Goal: Check status: Check status

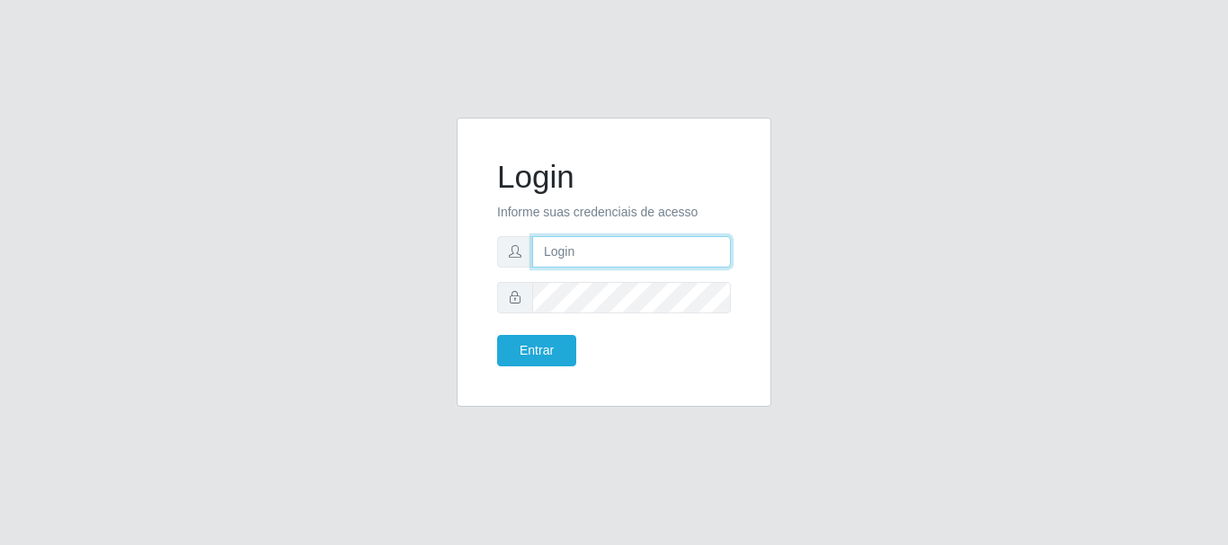
click at [618, 251] on input "text" at bounding box center [631, 251] width 199 height 31
type input "[EMAIL_ADDRESS][DOMAIN_NAME]"
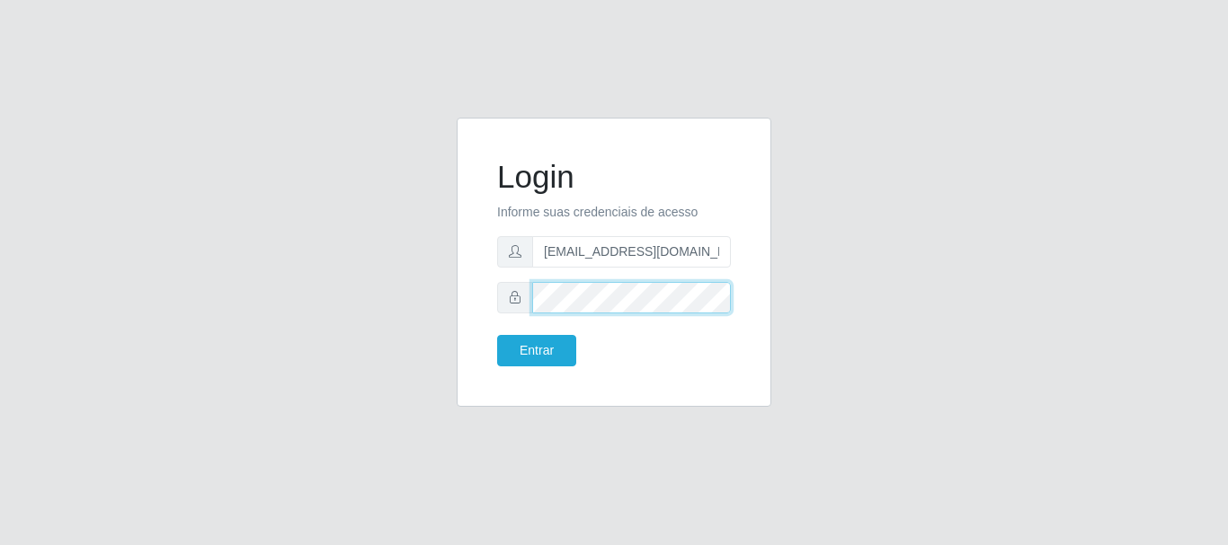
click at [497, 335] on button "Entrar" at bounding box center [536, 350] width 79 height 31
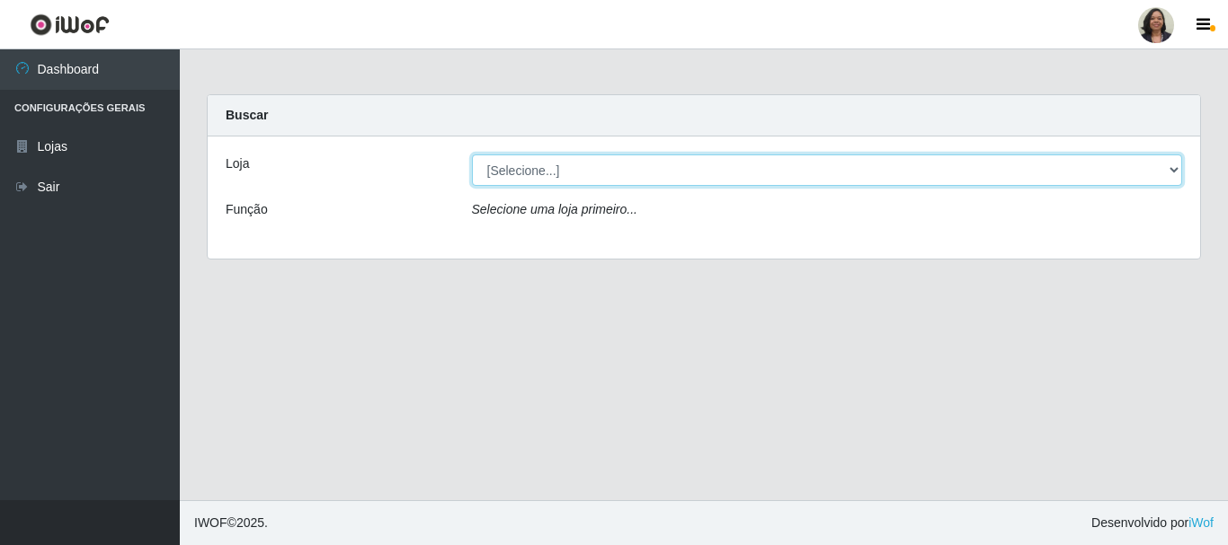
click at [1177, 172] on select "[Selecione...] SuperFácil Atacado - Rodoviária" at bounding box center [827, 170] width 711 height 31
select select "400"
click at [472, 155] on select "[Selecione...] SuperFácil Atacado - Rodoviária" at bounding box center [827, 170] width 711 height 31
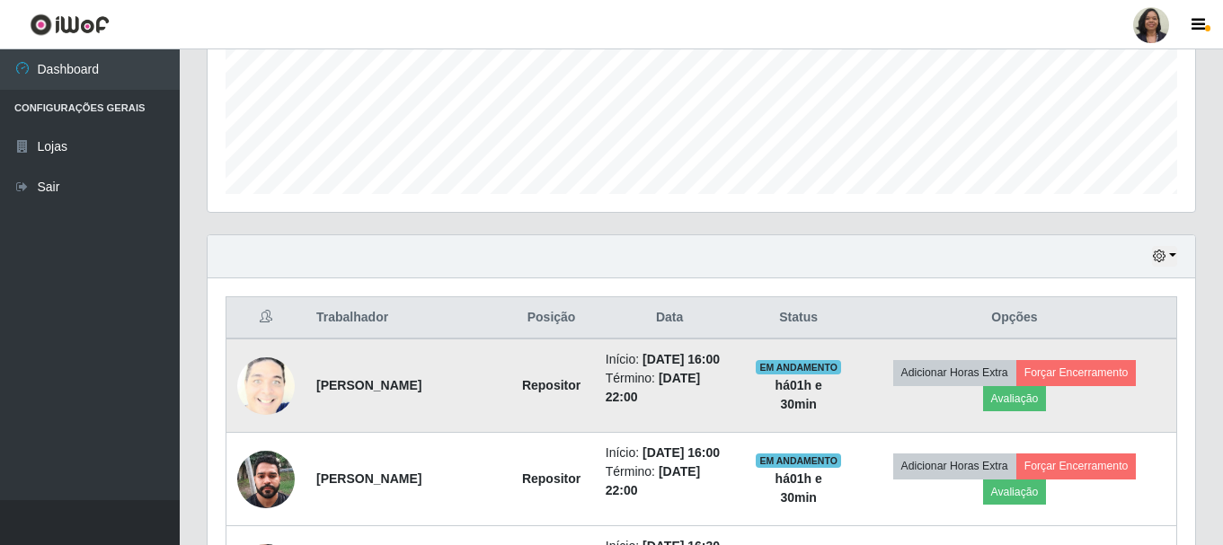
scroll to position [449, 0]
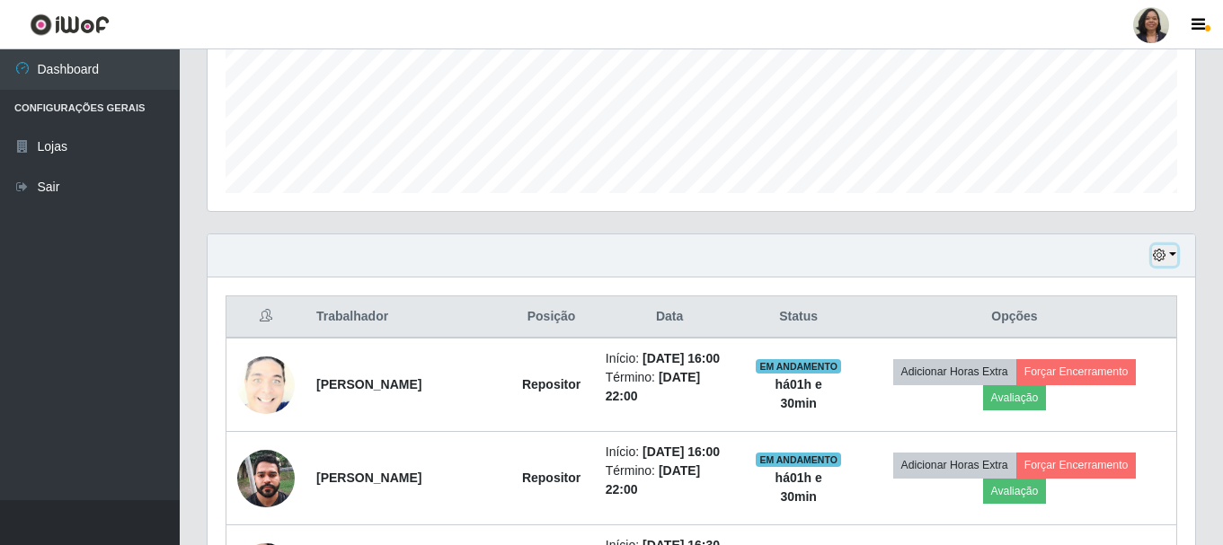
click at [1158, 260] on icon "button" at bounding box center [1159, 255] width 13 height 13
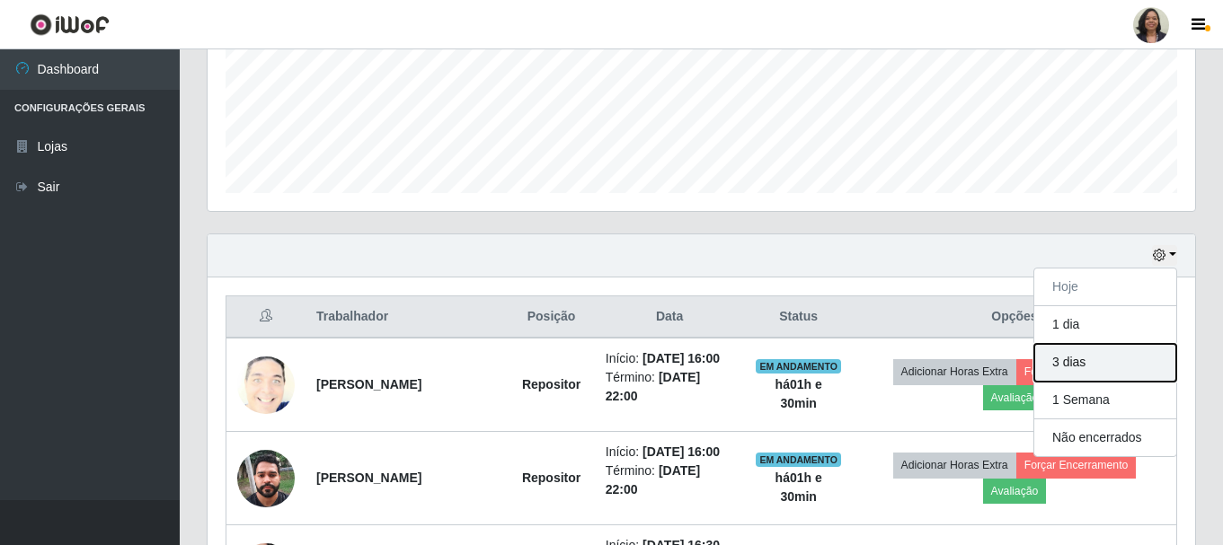
click at [1065, 363] on button "3 dias" at bounding box center [1105, 363] width 142 height 38
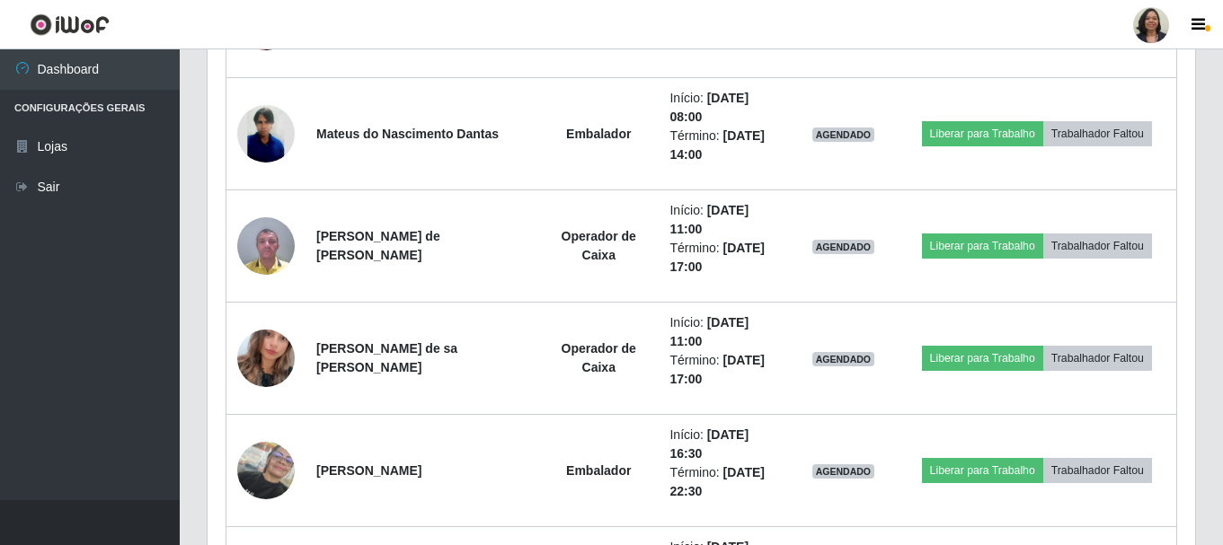
scroll to position [1168, 0]
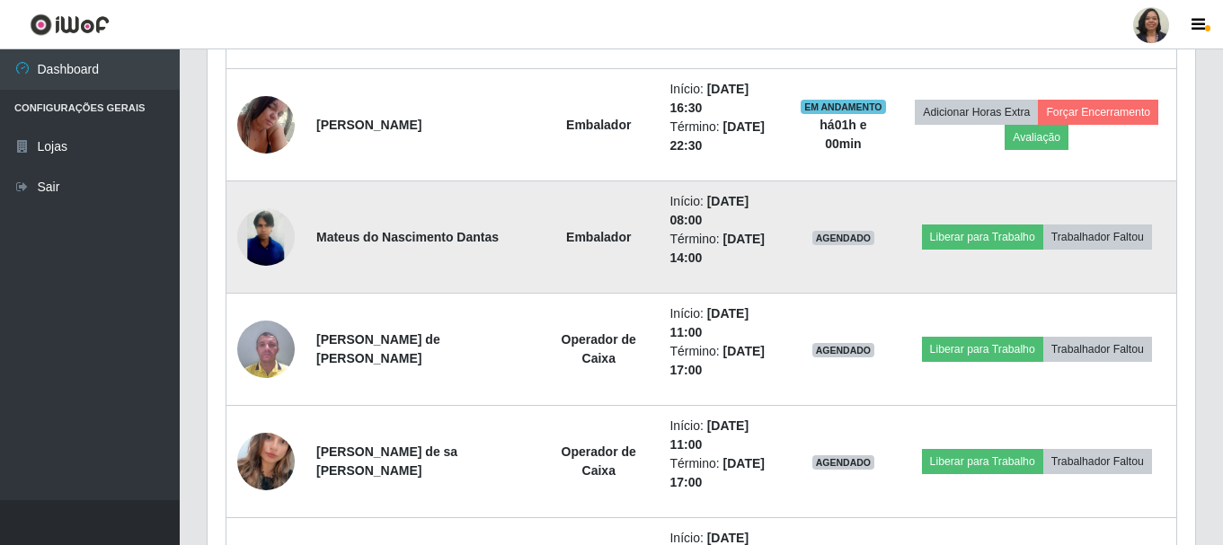
click at [682, 252] on li "Término: [DATE] 14:00" at bounding box center [723, 249] width 109 height 38
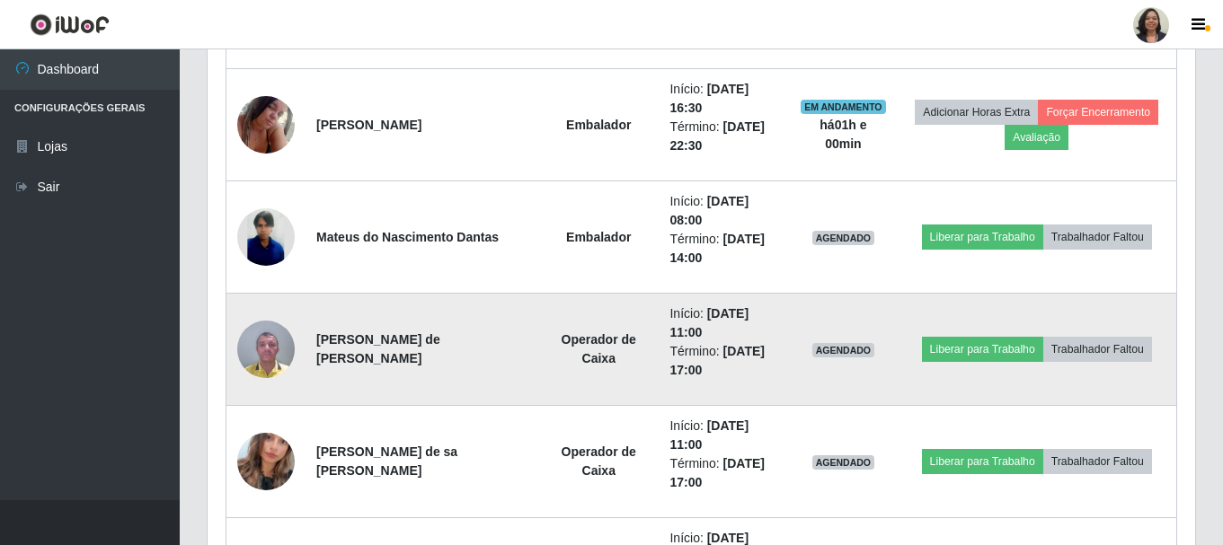
click at [678, 314] on li "Início: [DATE] 11:00" at bounding box center [723, 324] width 109 height 38
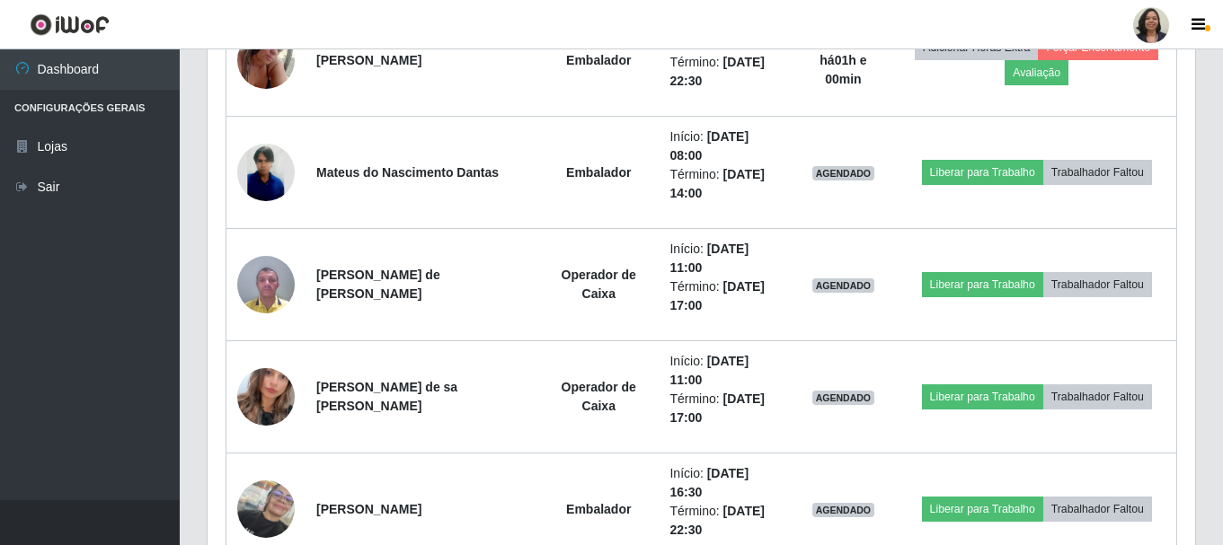
scroll to position [1258, 0]
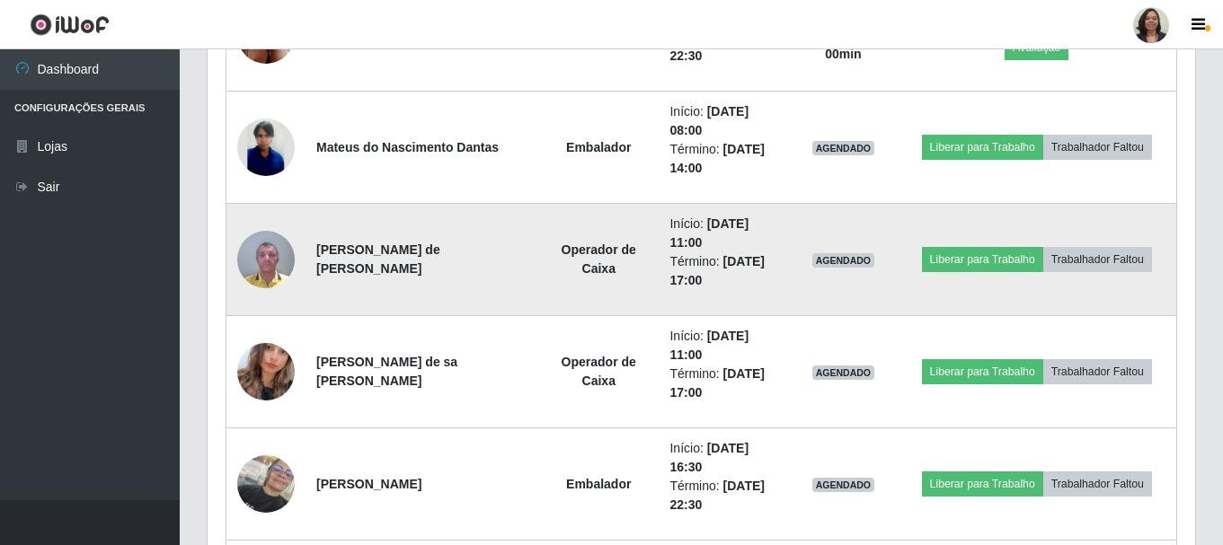
click at [748, 262] on time "[DATE] 17:00" at bounding box center [716, 270] width 95 height 33
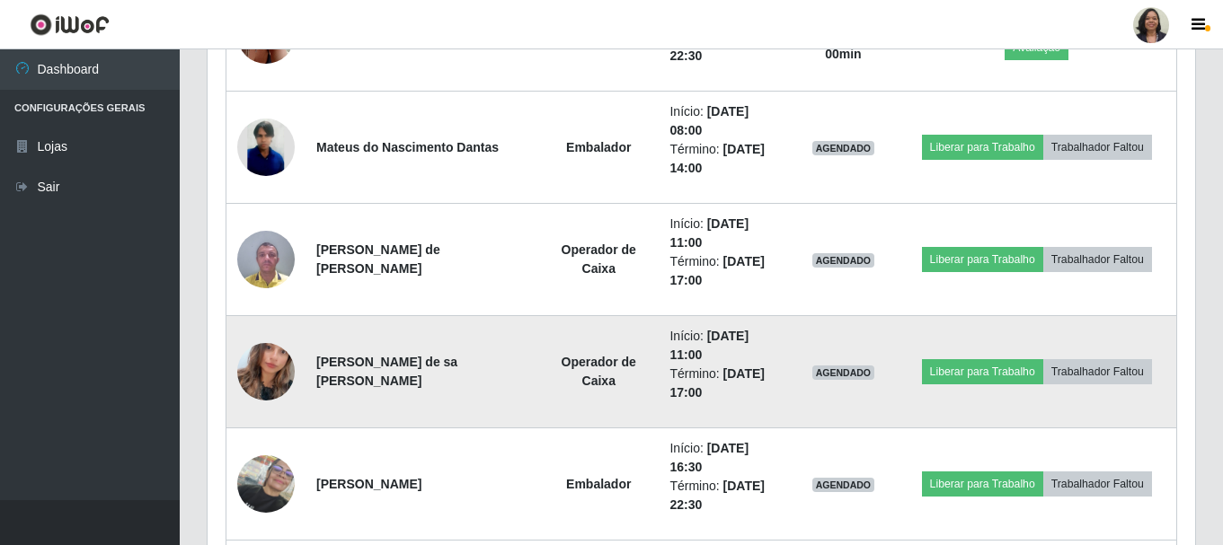
click at [669, 391] on time "[DATE] 17:00" at bounding box center [716, 383] width 95 height 33
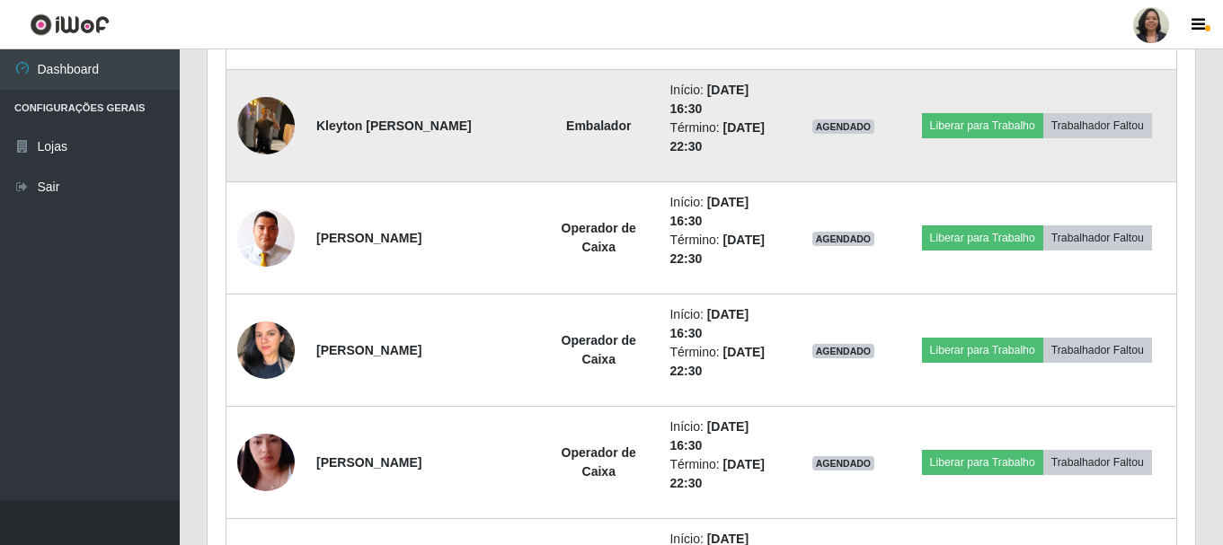
scroll to position [1977, 0]
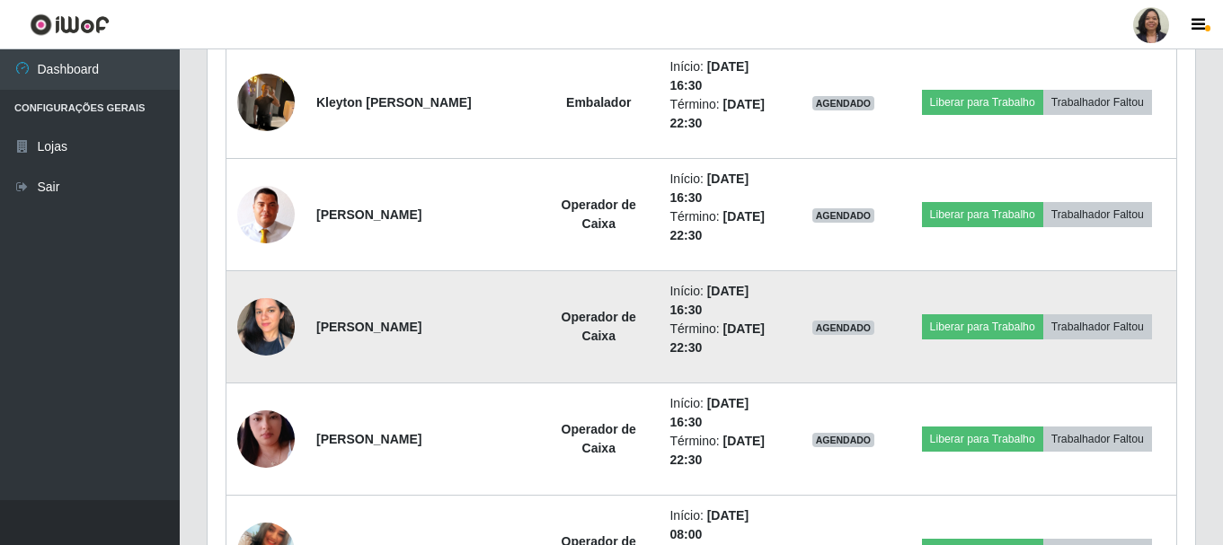
click at [776, 296] on li "Início: [DATE] 16:30" at bounding box center [723, 301] width 109 height 38
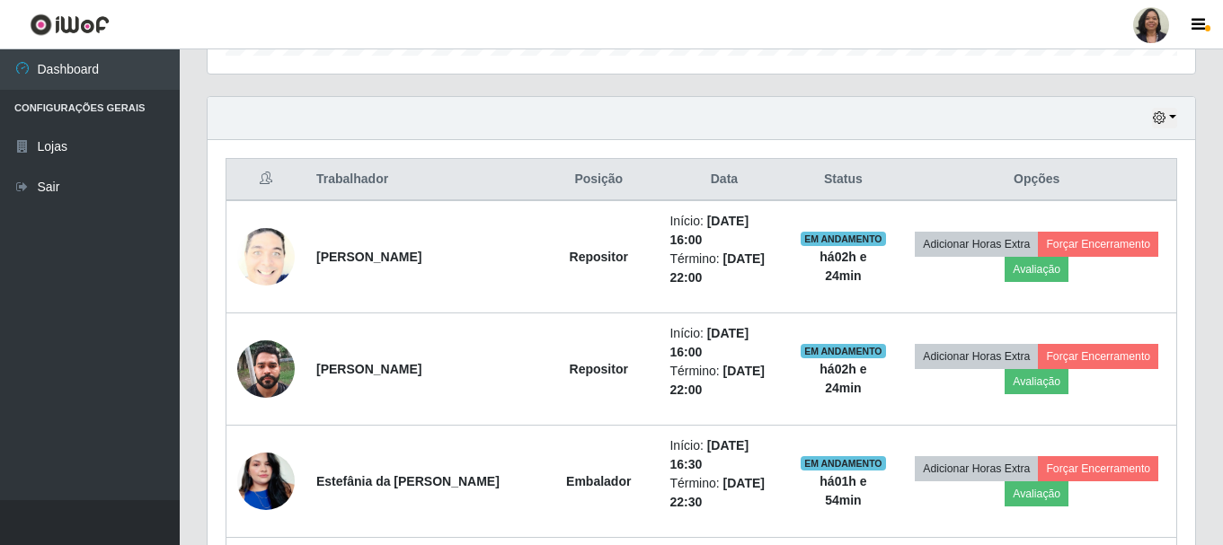
scroll to position [449, 0]
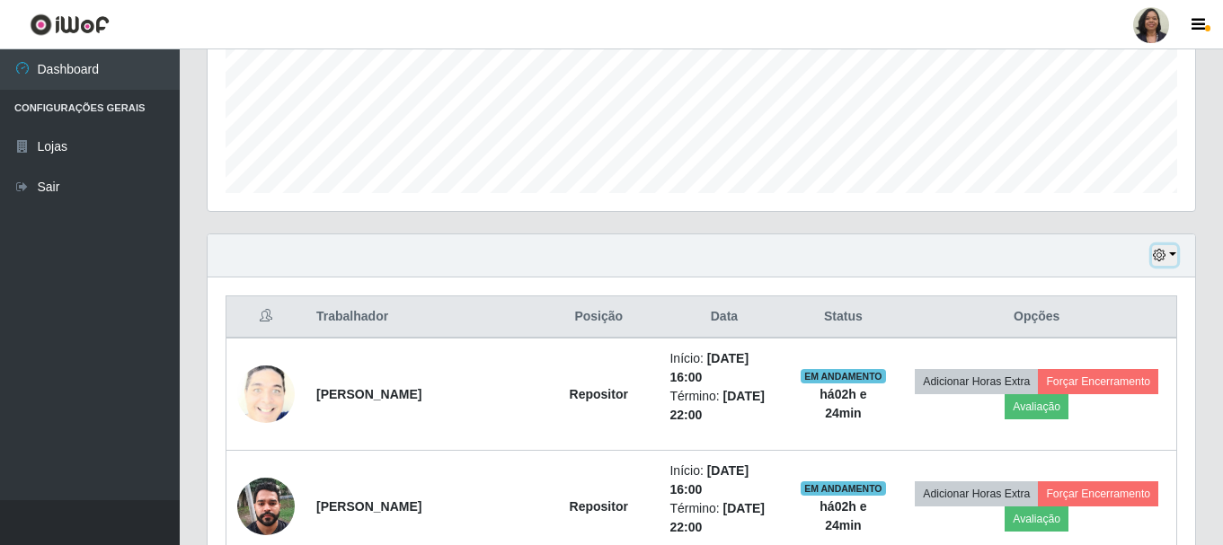
click at [1172, 248] on button "button" at bounding box center [1164, 255] width 25 height 21
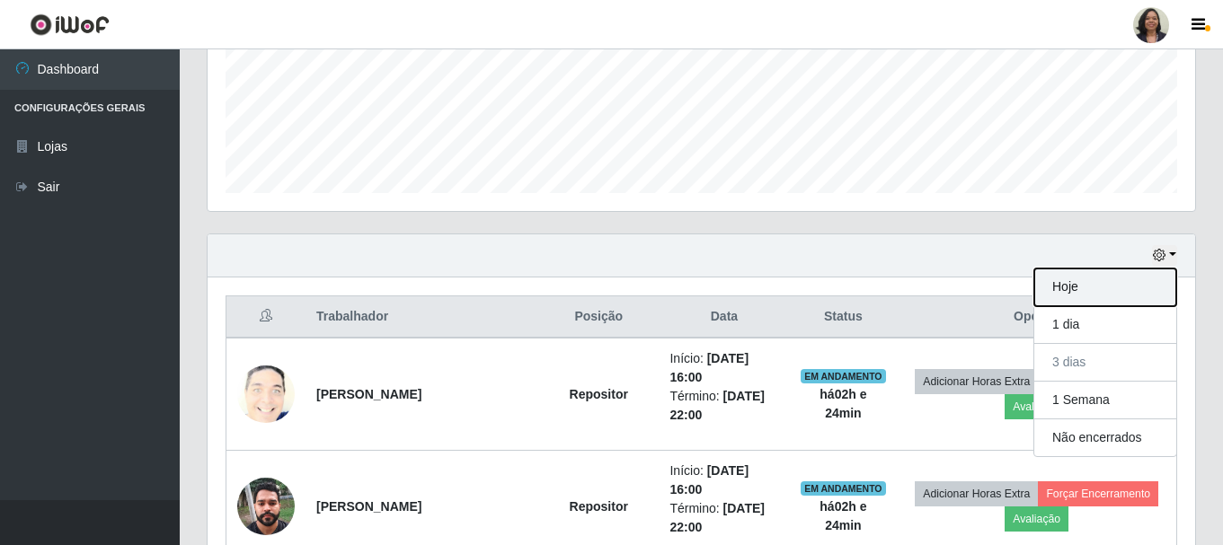
click at [1085, 285] on button "Hoje" at bounding box center [1105, 288] width 142 height 38
